Goal: Use online tool/utility: Utilize a website feature to perform a specific function

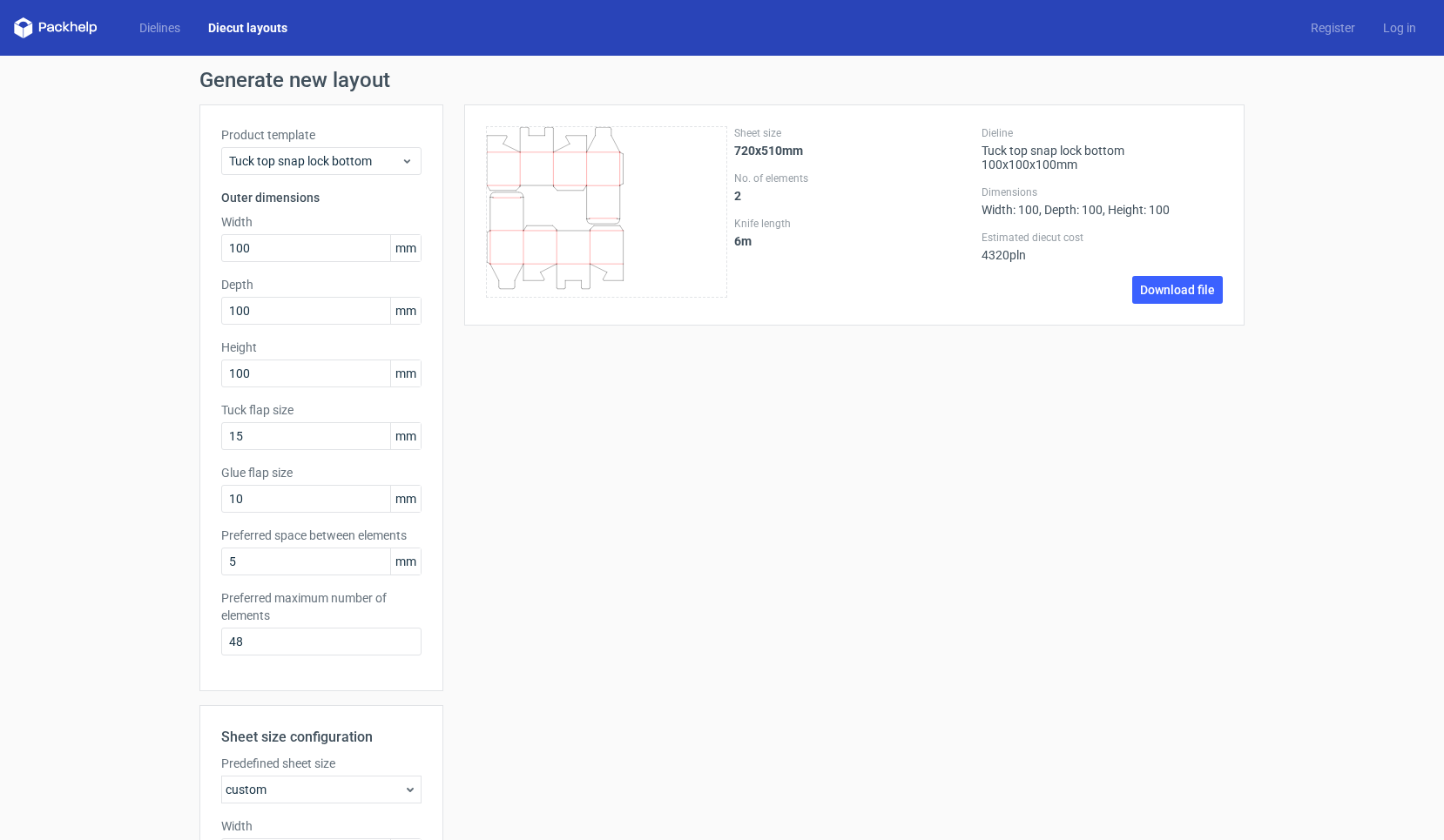
click at [338, 146] on div "Product template Tuck top snap lock bottom" at bounding box center [320, 151] width 200 height 48
click at [338, 155] on span "Tuck top snap lock bottom" at bounding box center [314, 161] width 171 height 17
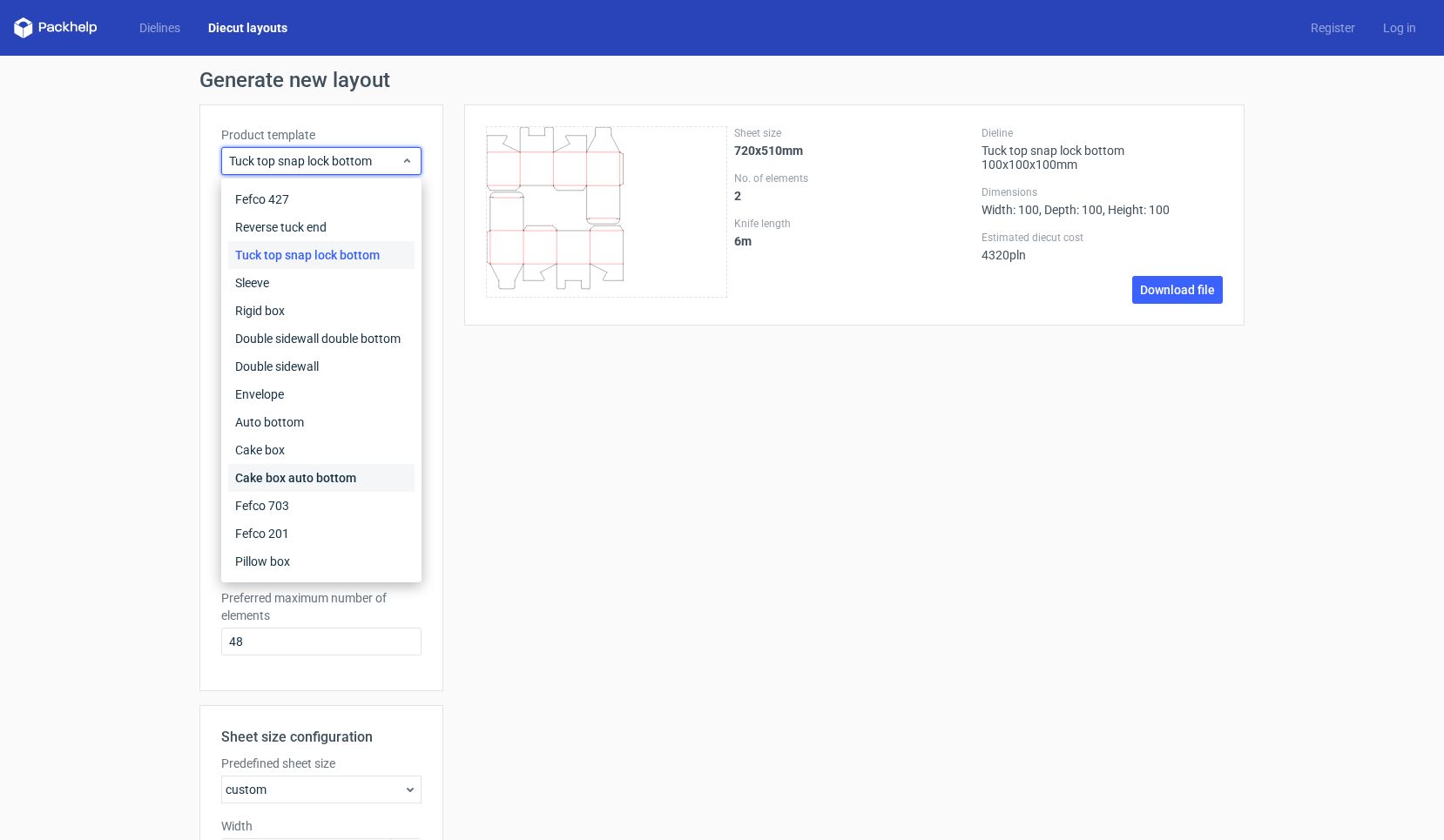
click at [286, 469] on div "Cake box auto bottom" at bounding box center [321, 477] width 187 height 28
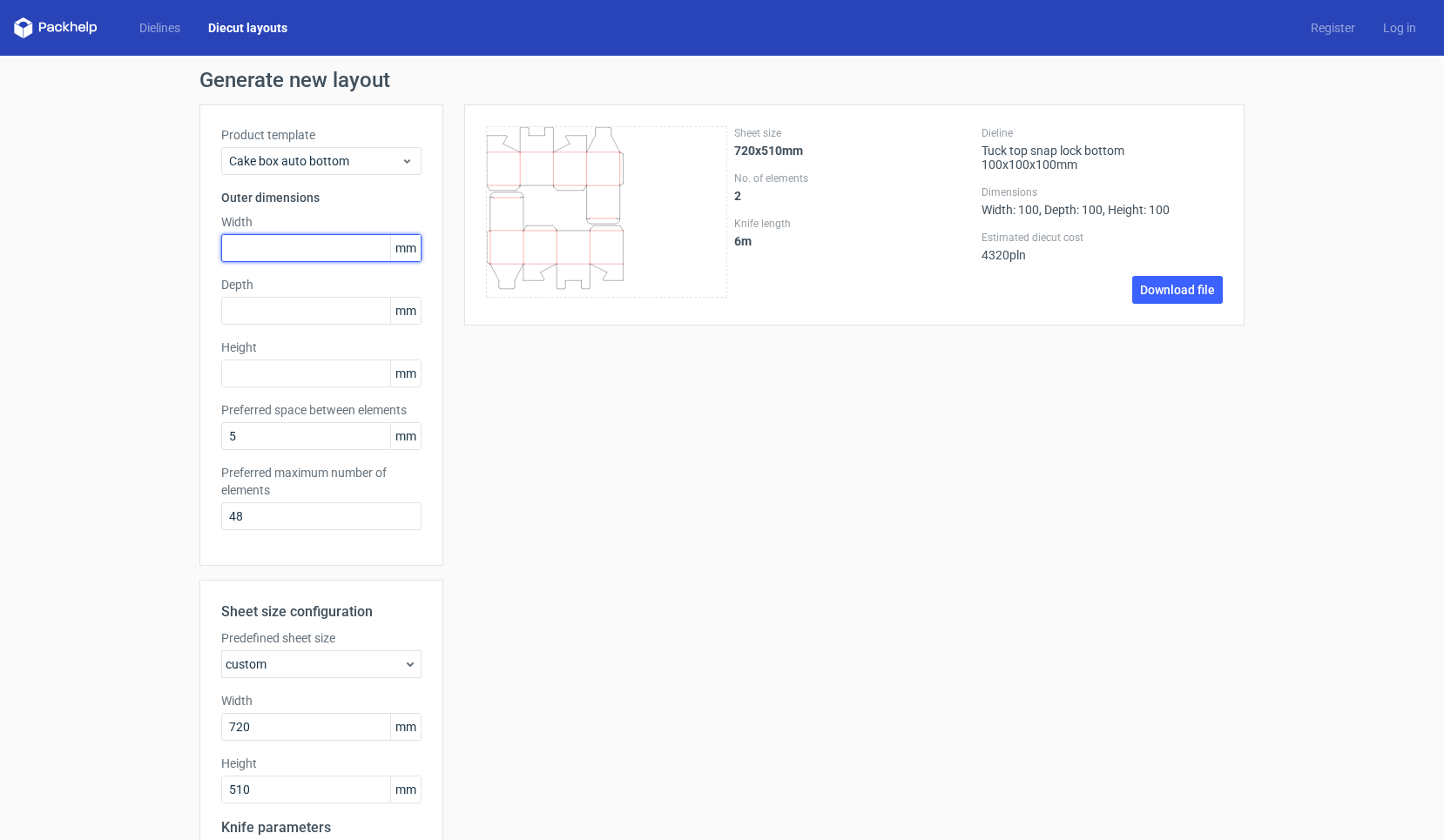
click at [306, 250] on input "text" at bounding box center [320, 248] width 200 height 28
type input "99"
type input "39"
type input "73"
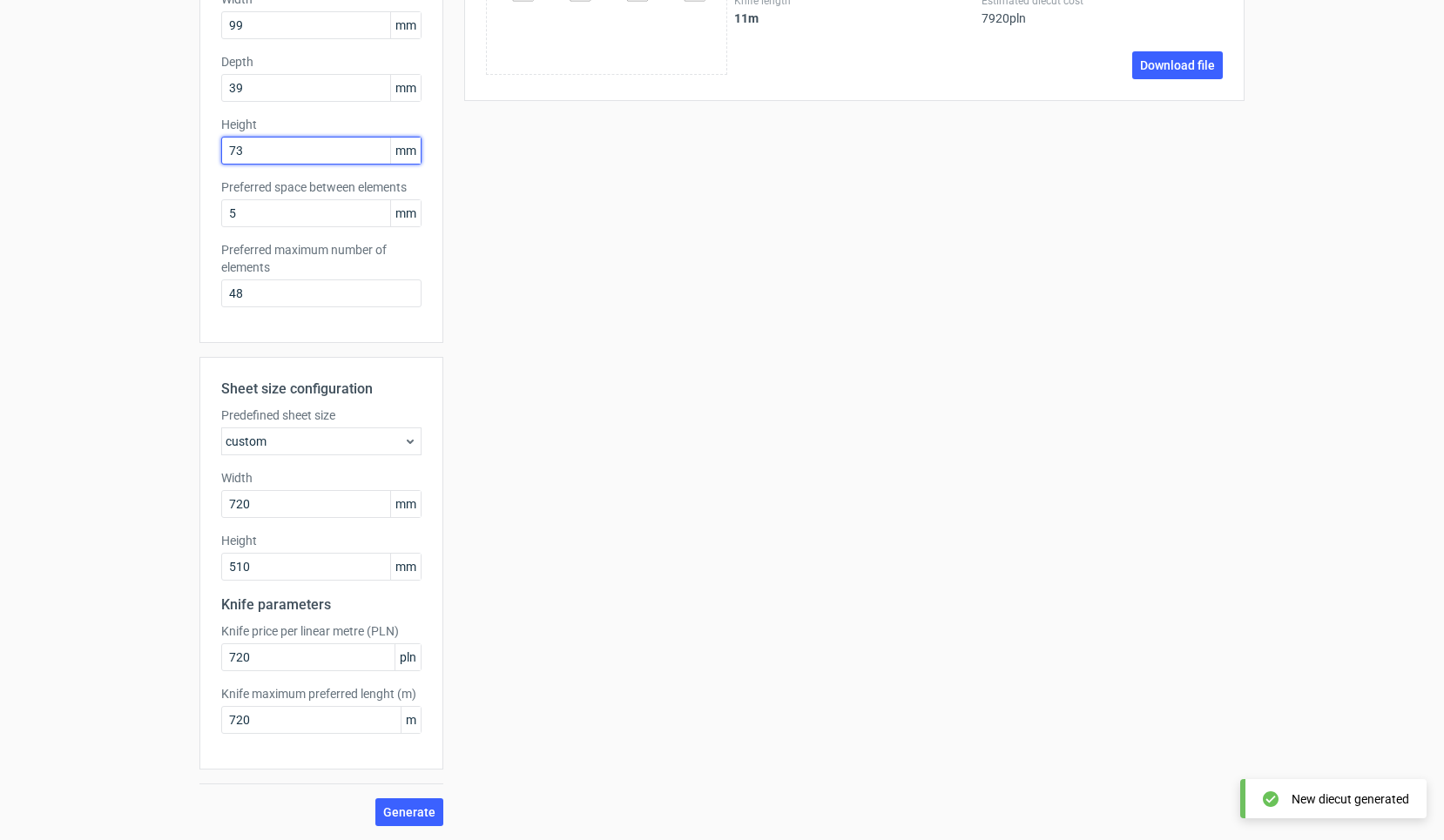
scroll to position [223, 0]
click at [402, 809] on span "Generate" at bounding box center [409, 813] width 52 height 13
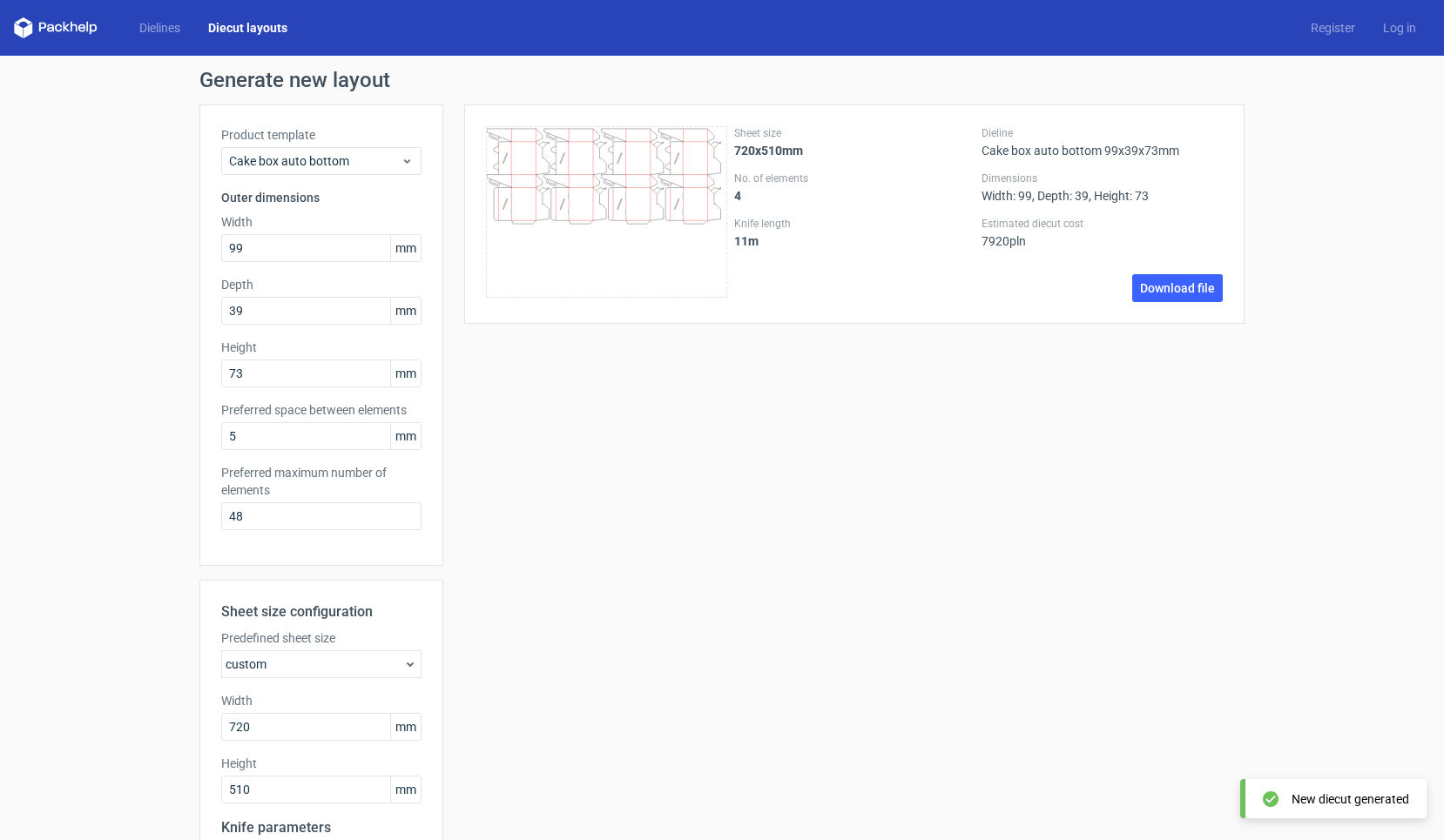
scroll to position [0, 0]
click at [388, 169] on span "Cake box auto bottom" at bounding box center [314, 161] width 171 height 17
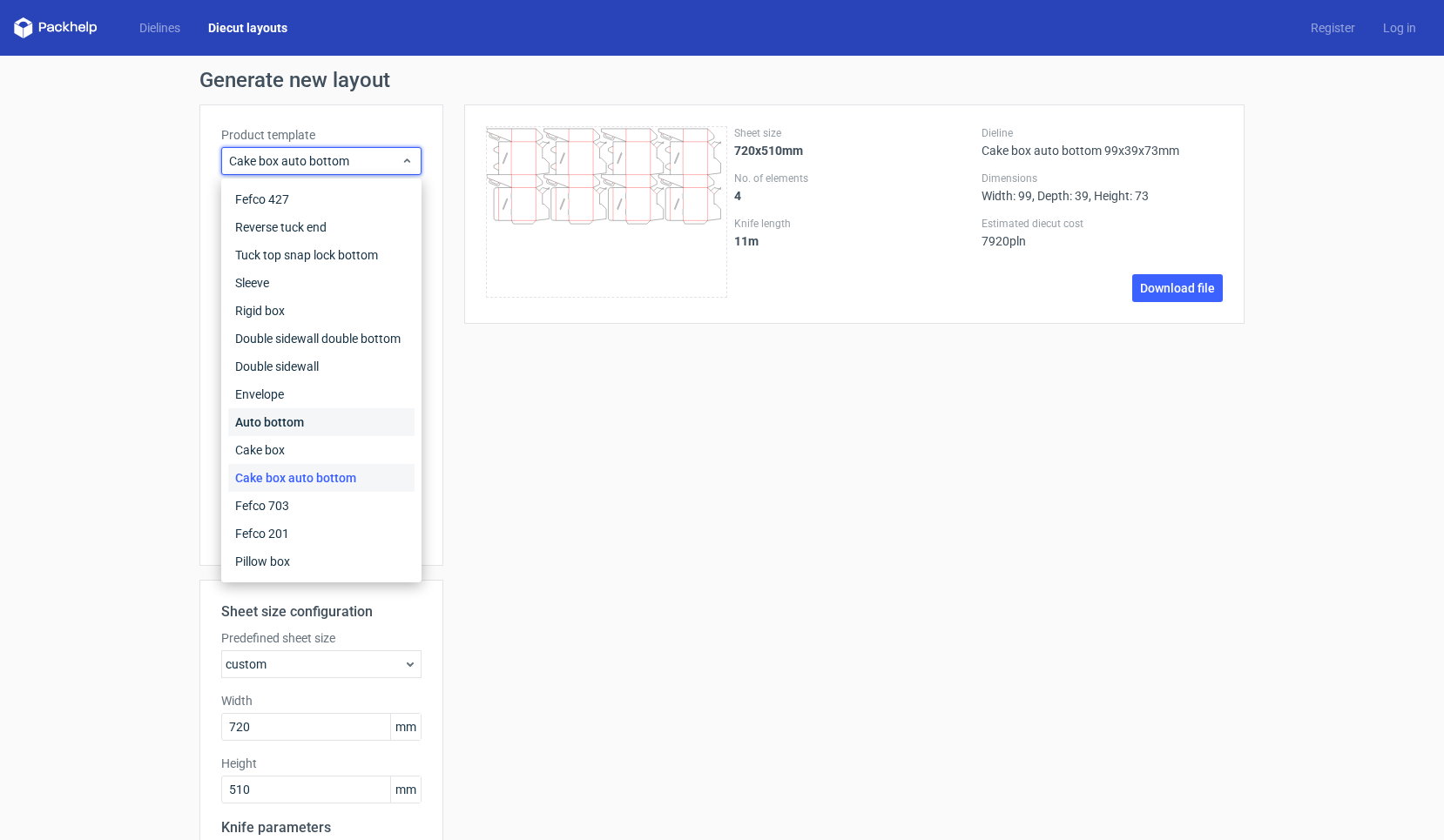
click at [275, 412] on div "Auto bottom" at bounding box center [321, 422] width 187 height 28
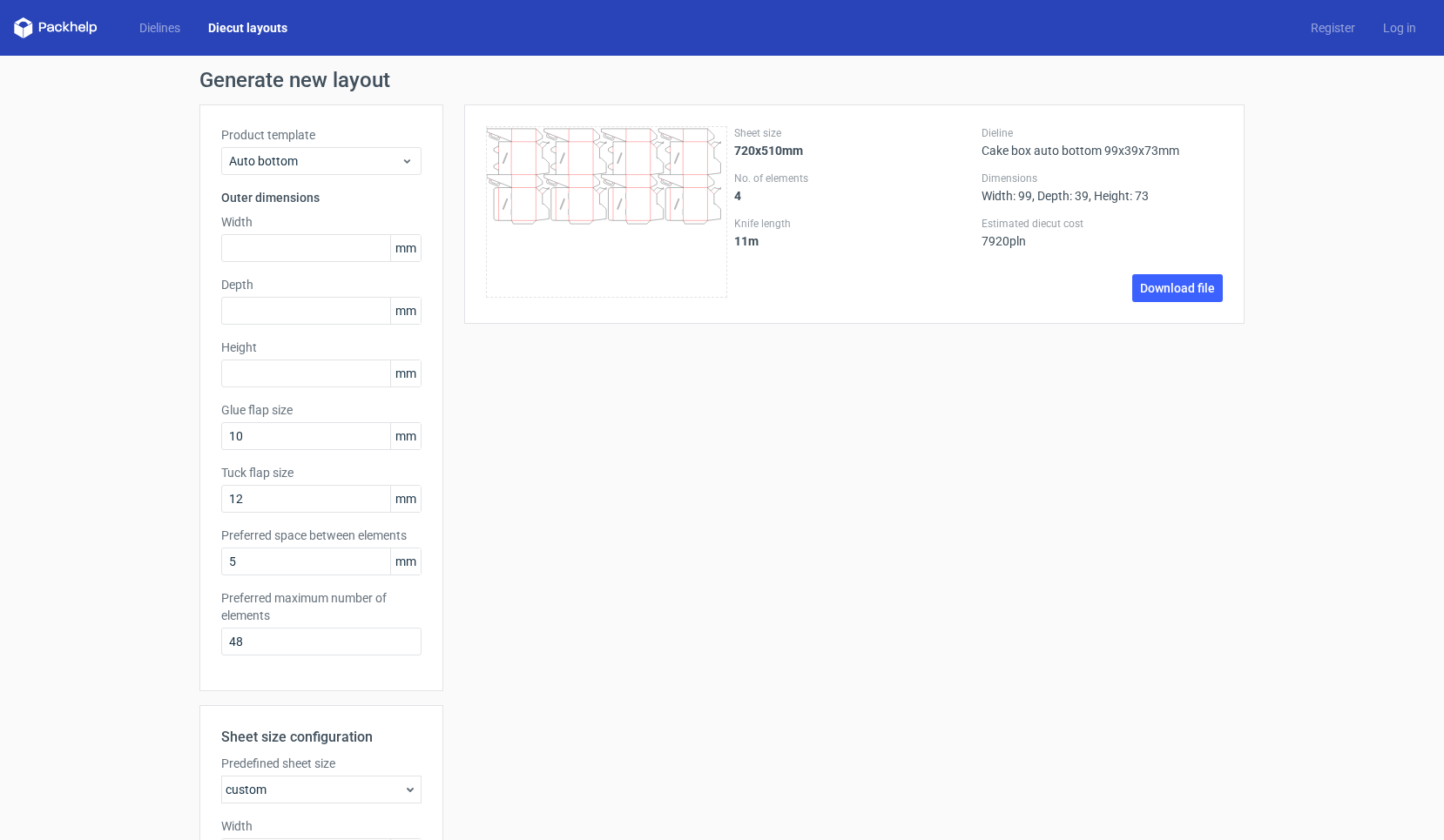
scroll to position [93, 0]
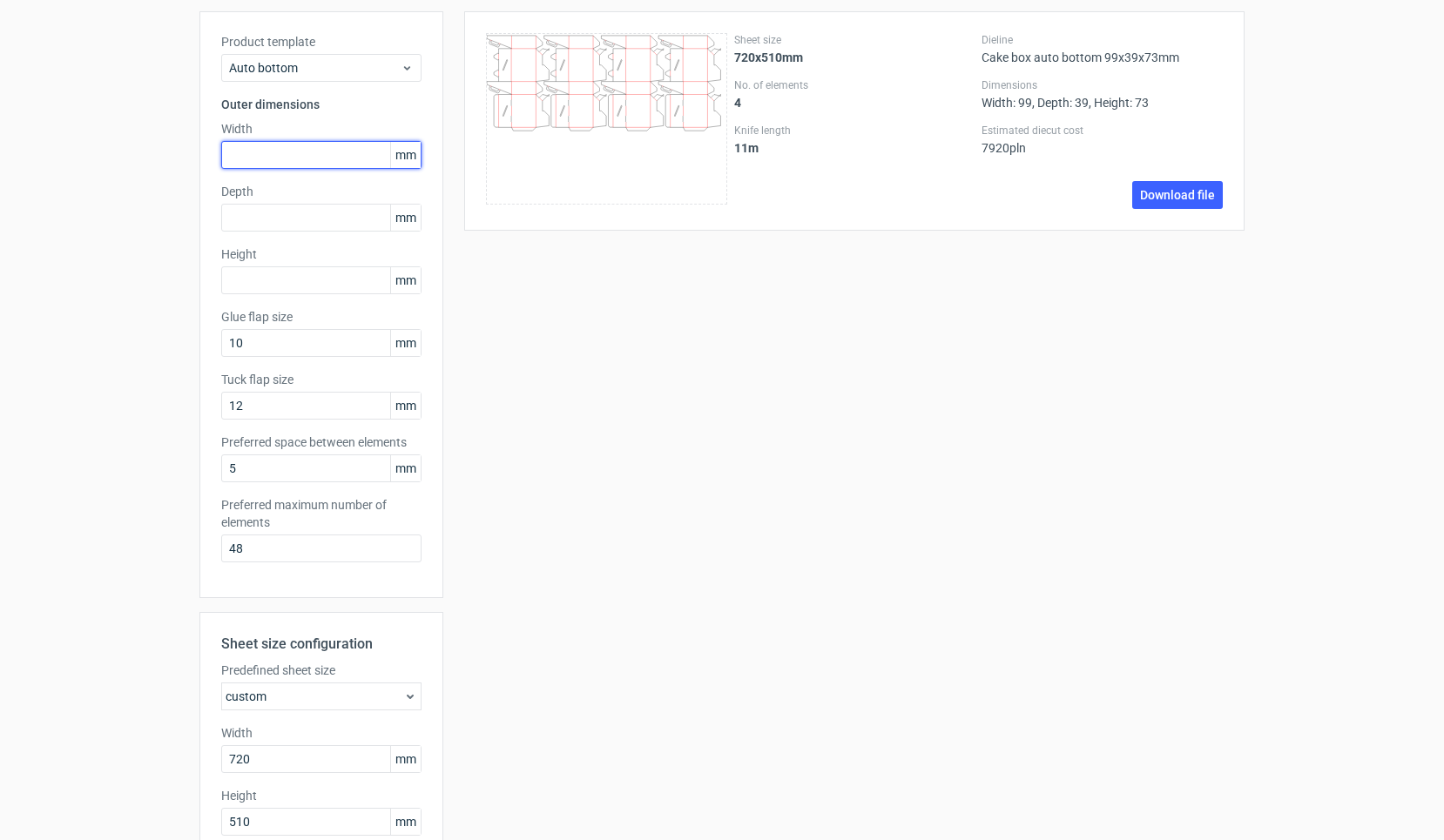
click at [258, 162] on input "text" at bounding box center [320, 154] width 200 height 28
type input "99"
type input "39"
type input "73"
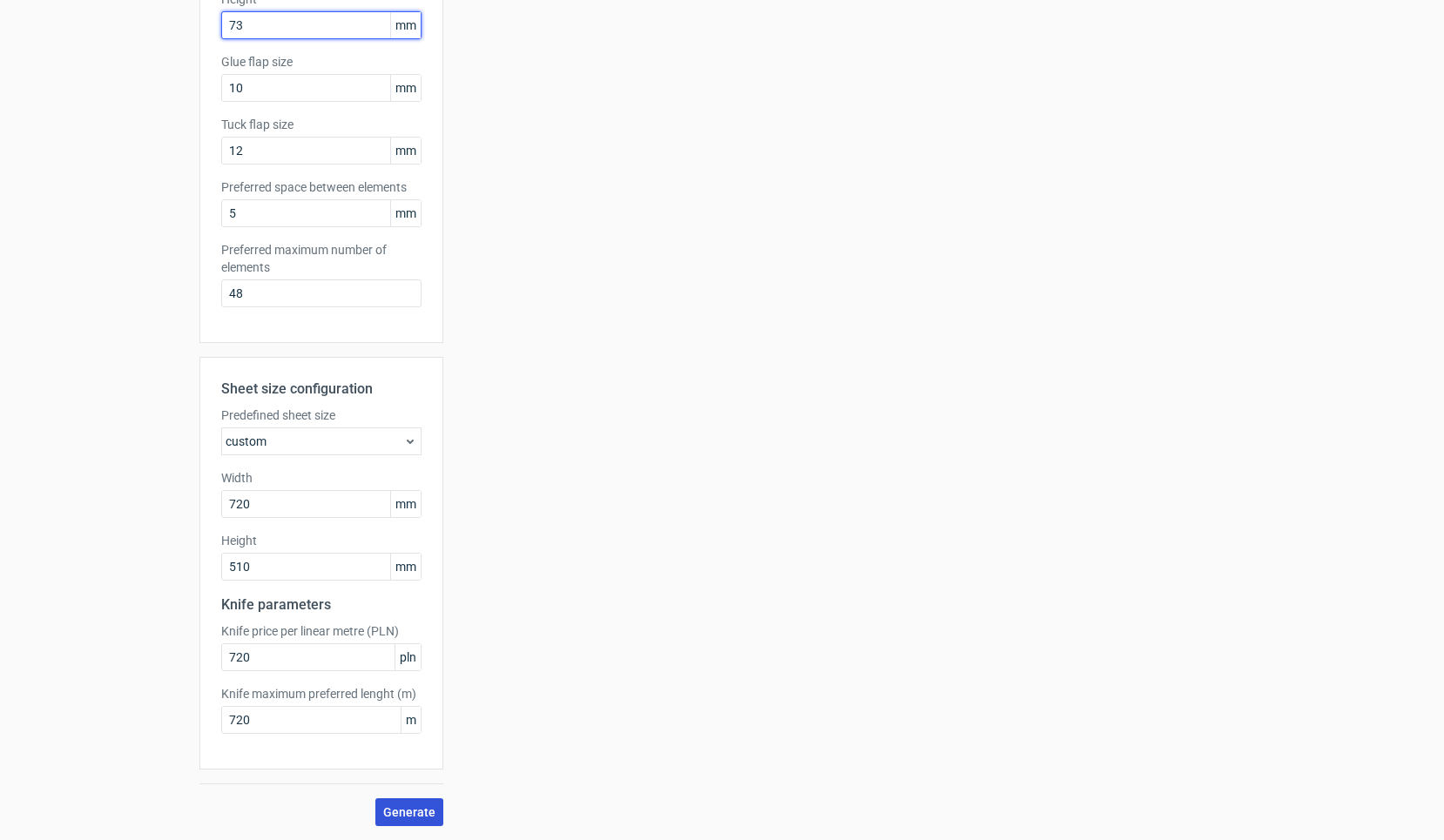
scroll to position [348, 0]
click at [398, 807] on span "Generate" at bounding box center [409, 813] width 52 height 13
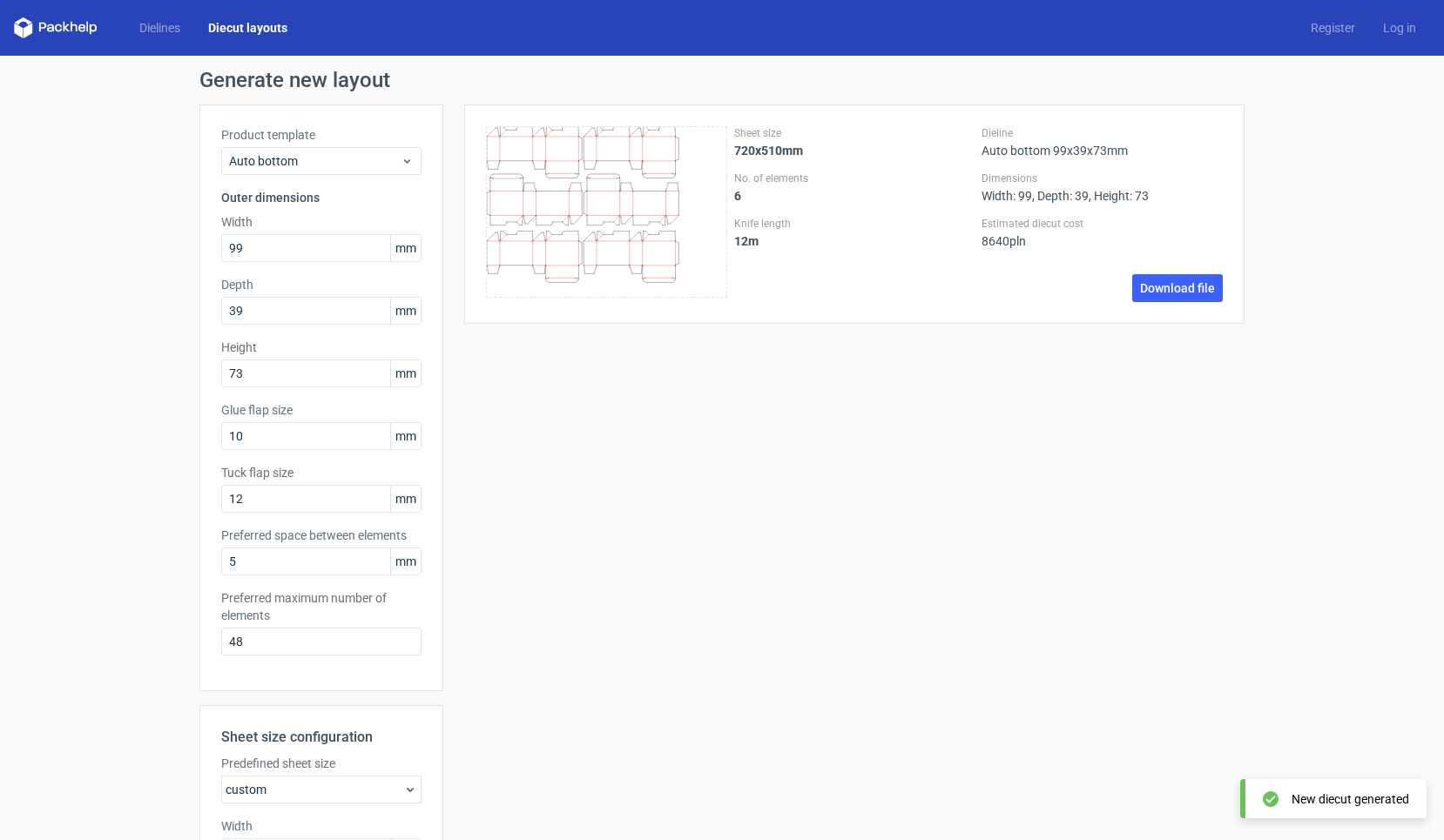
scroll to position [0, 0]
click at [268, 250] on input "99" at bounding box center [320, 248] width 200 height 28
drag, startPoint x: 268, startPoint y: 250, endPoint x: 194, endPoint y: 250, distance: 74.0
click at [194, 250] on div "Generate new layout Product template Auto bottom Outer dimensions Width 99 mm D…" at bounding box center [722, 622] width 1444 height 1133
type input "73"
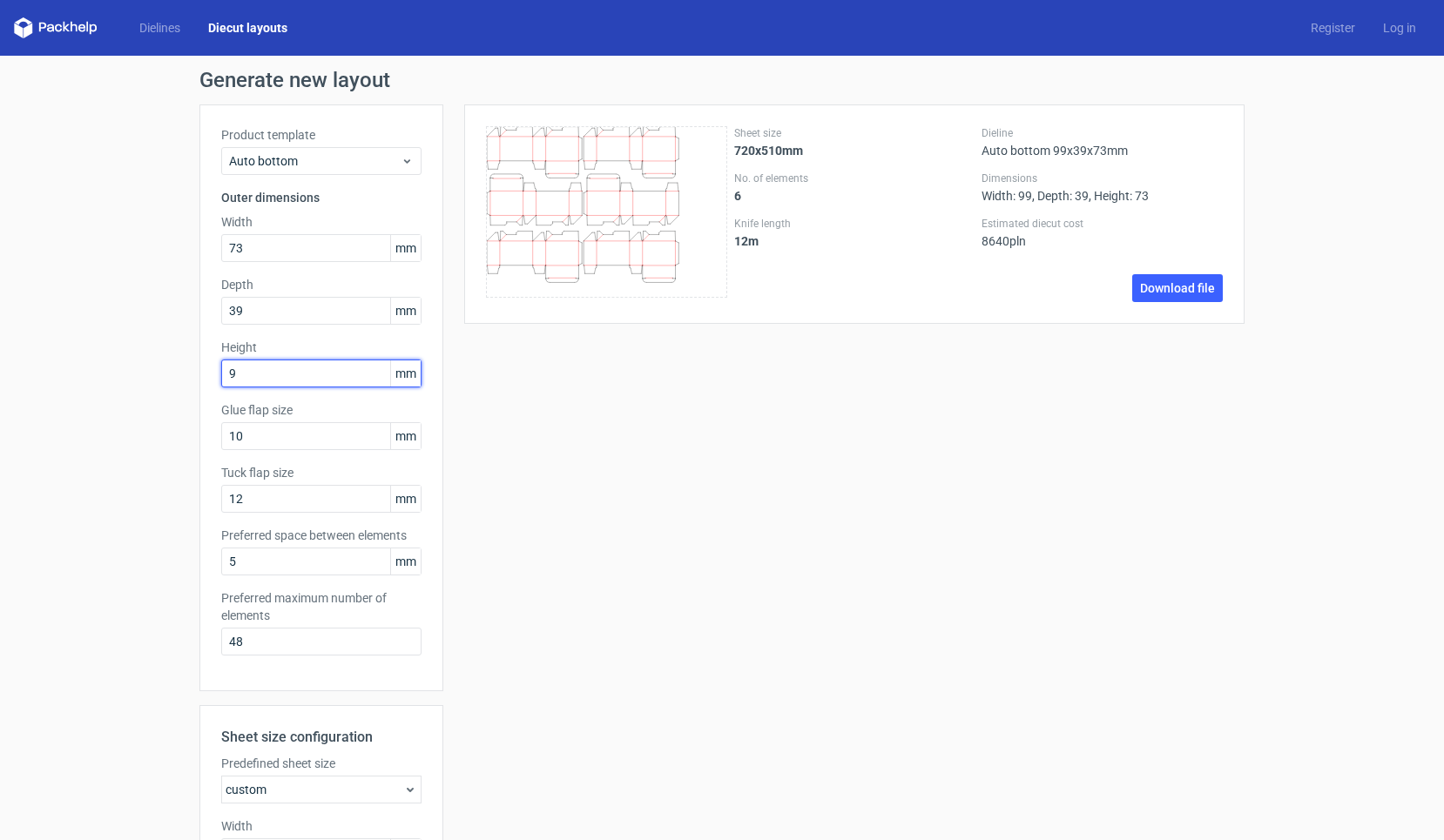
type input "99"
